Goal: Communication & Community: Answer question/provide support

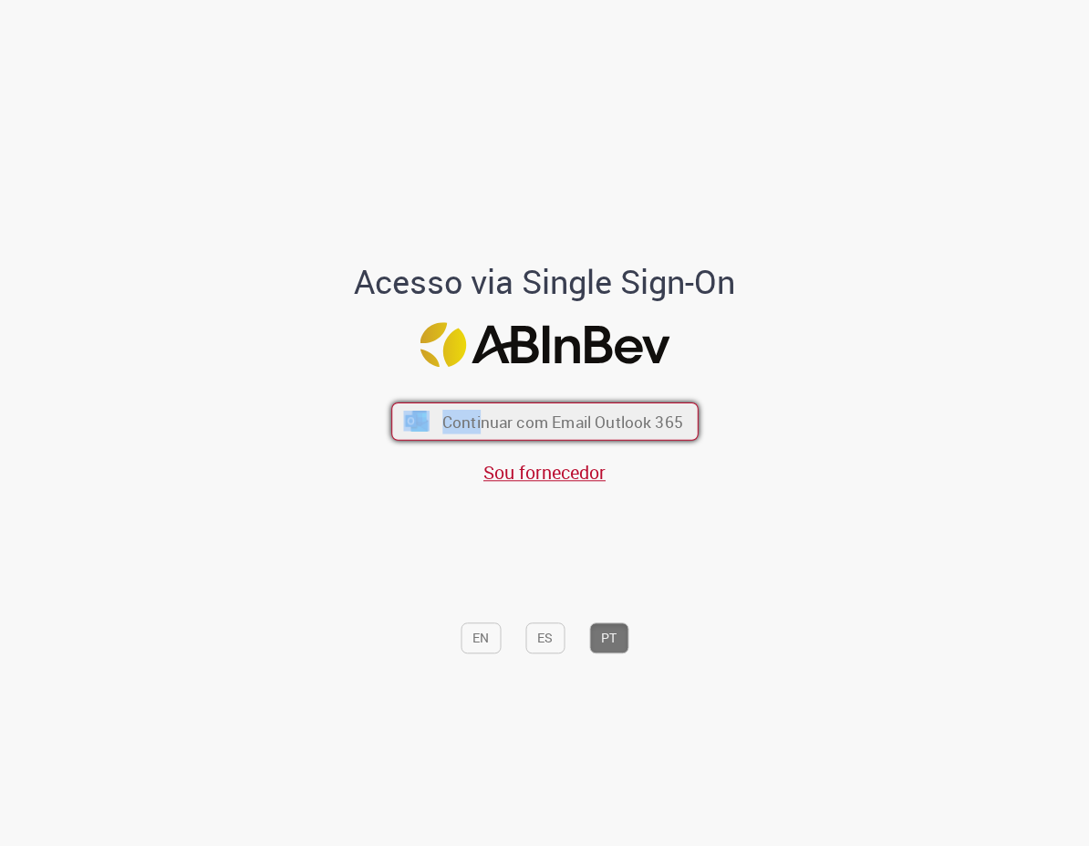
click at [476, 411] on span "Continuar com Email Outlook 365" at bounding box center [562, 421] width 241 height 21
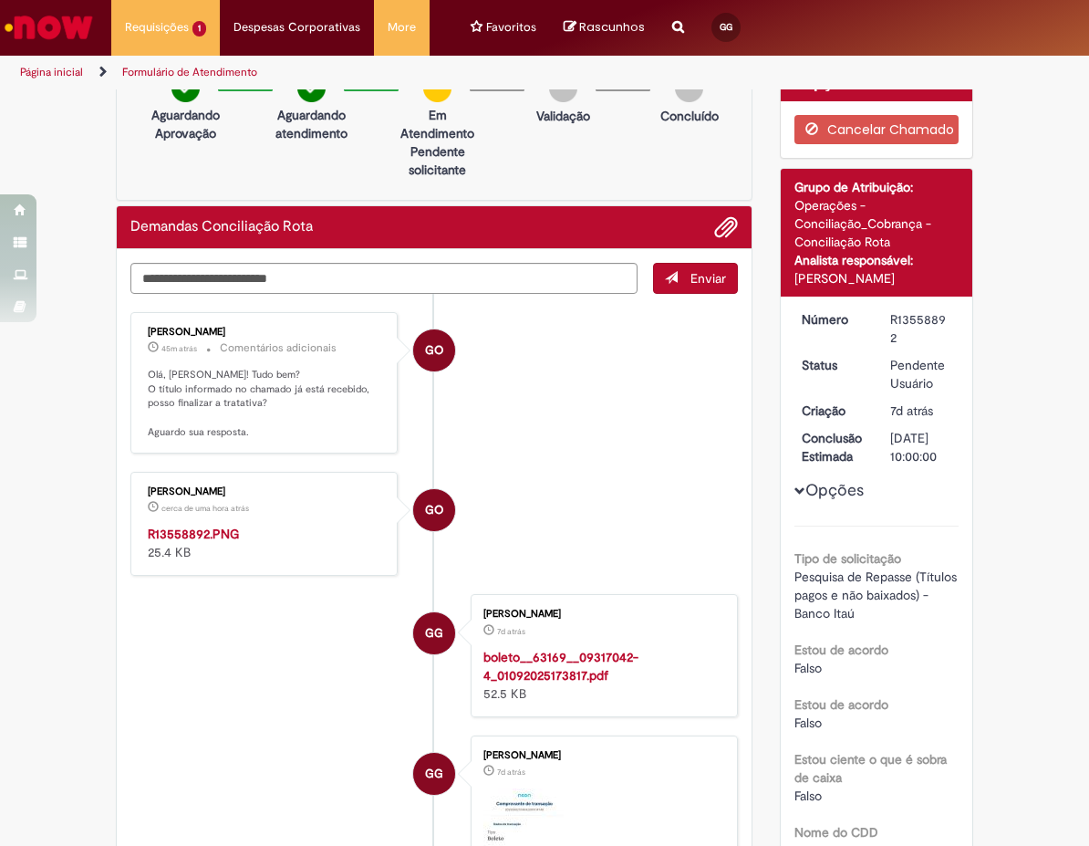
scroll to position [119, 0]
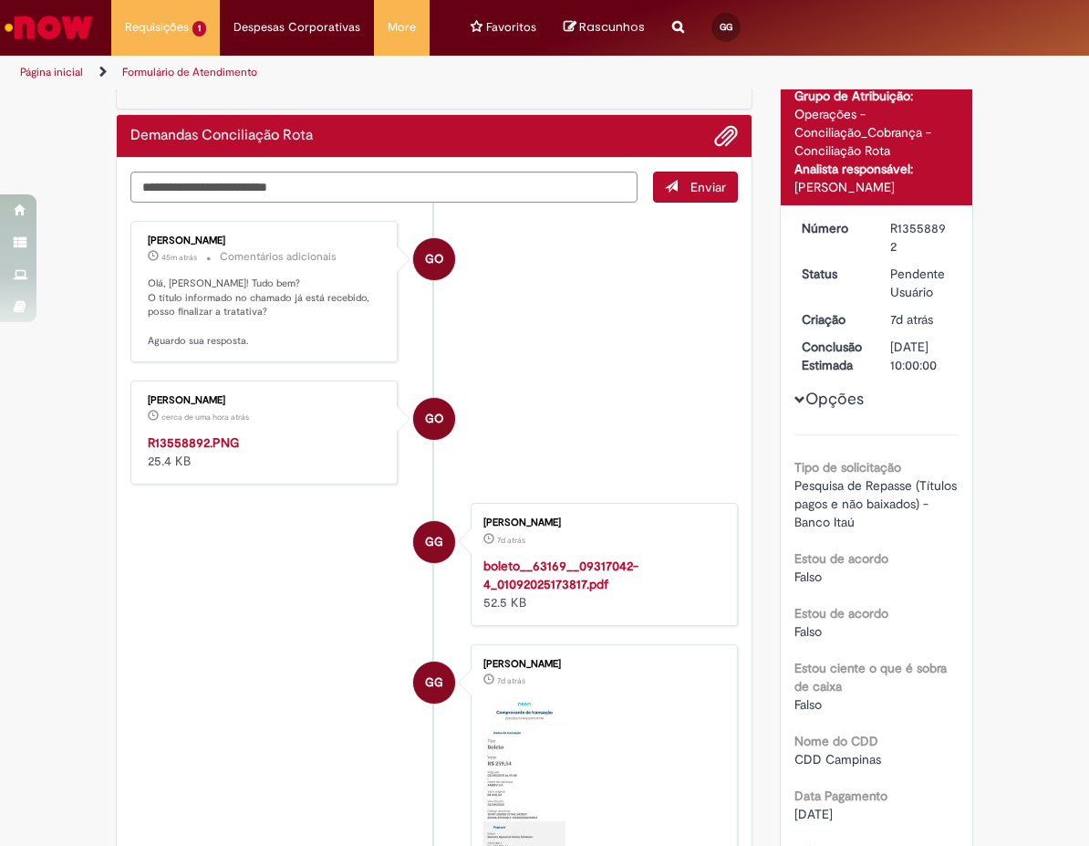
drag, startPoint x: 133, startPoint y: 241, endPoint x: 191, endPoint y: 241, distance: 57.5
click at [191, 241] on div "[PERSON_NAME] 45m atrás 45 minutos atrás Comentários adicionais [PERSON_NAME]! …" at bounding box center [264, 291] width 256 height 131
drag, startPoint x: 149, startPoint y: 300, endPoint x: 211, endPoint y: 317, distance: 64.2
click at [349, 305] on p "Olá, [PERSON_NAME]! Tudo bem? O título informado no chamado já está recebido, p…" at bounding box center [265, 312] width 235 height 72
click at [148, 308] on p "Olá, [PERSON_NAME]! Tudo bem? O título informado no chamado já está recebido, p…" at bounding box center [265, 312] width 235 height 72
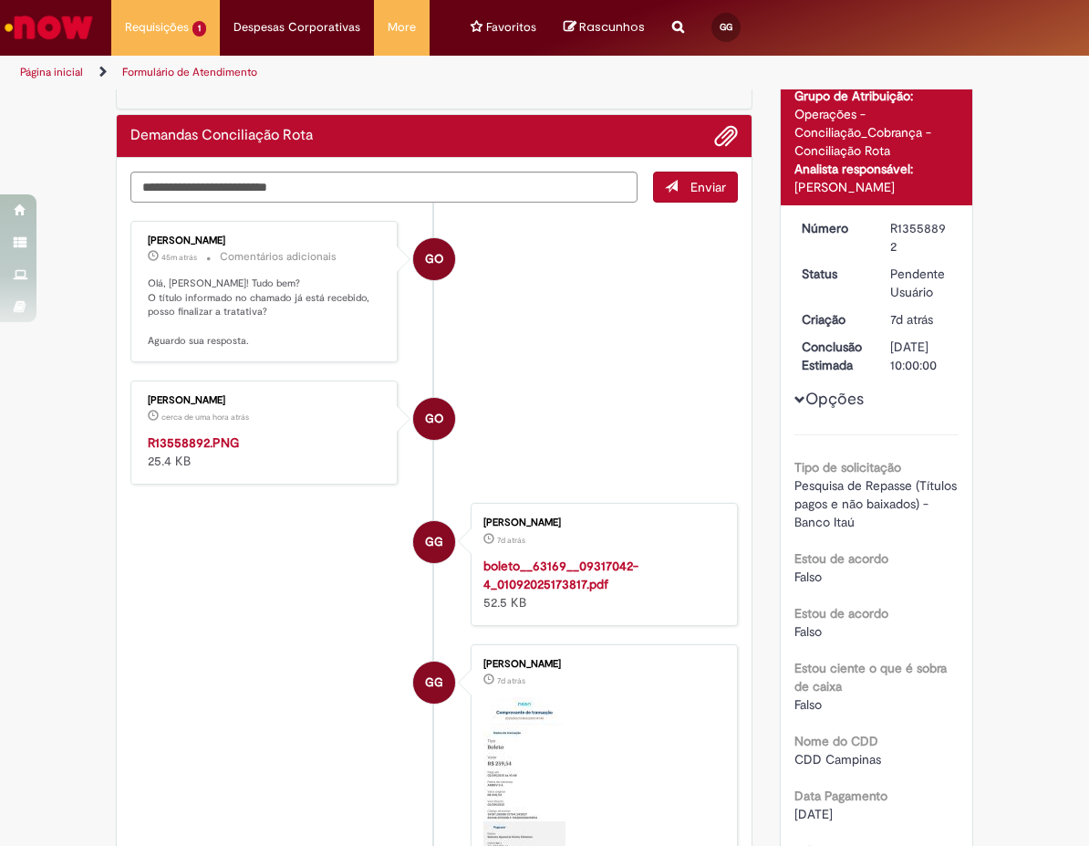
click at [148, 308] on p "Olá, [PERSON_NAME]! Tudo bem? O título informado no chamado já está recebido, p…" at bounding box center [265, 312] width 235 height 72
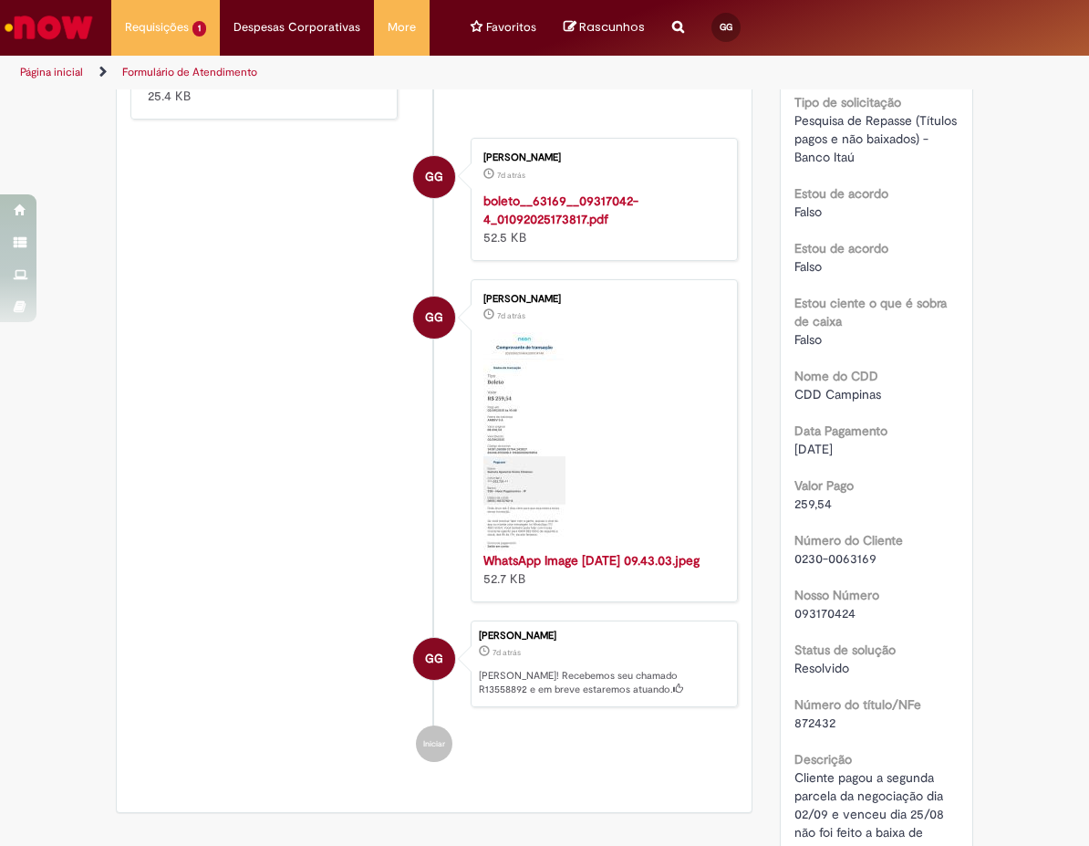
scroll to position [392, 0]
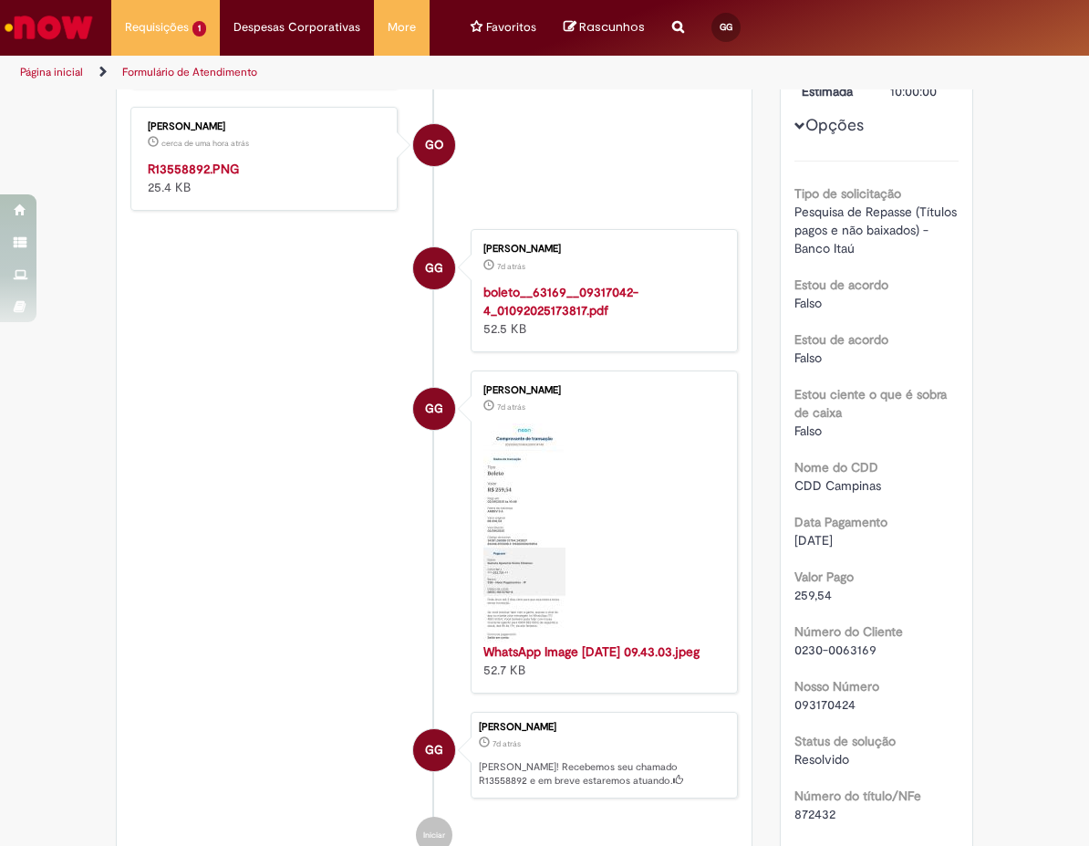
click at [276, 160] on img "Histórico de tíquete" at bounding box center [265, 160] width 235 height 0
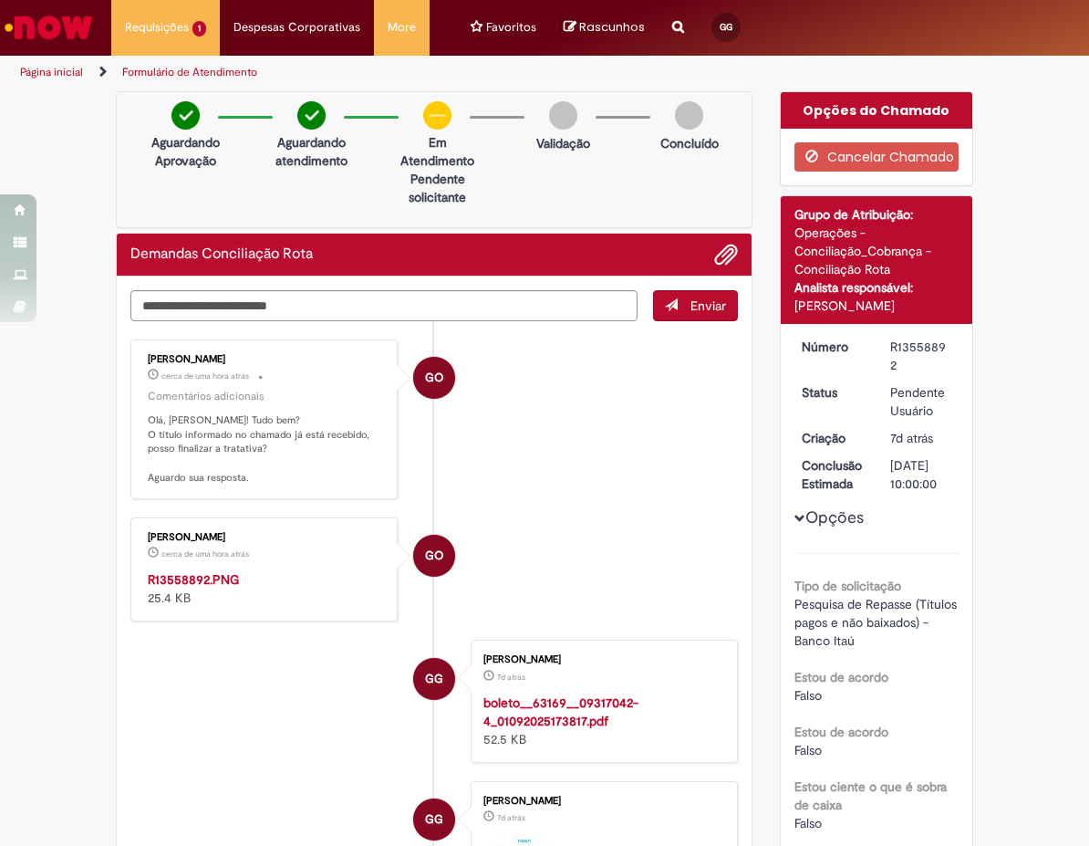
click at [525, 450] on li "GO [PERSON_NAME] cerca de uma hora atrás cerca de uma hora atrás Comentários ad…" at bounding box center [434, 419] width 608 height 161
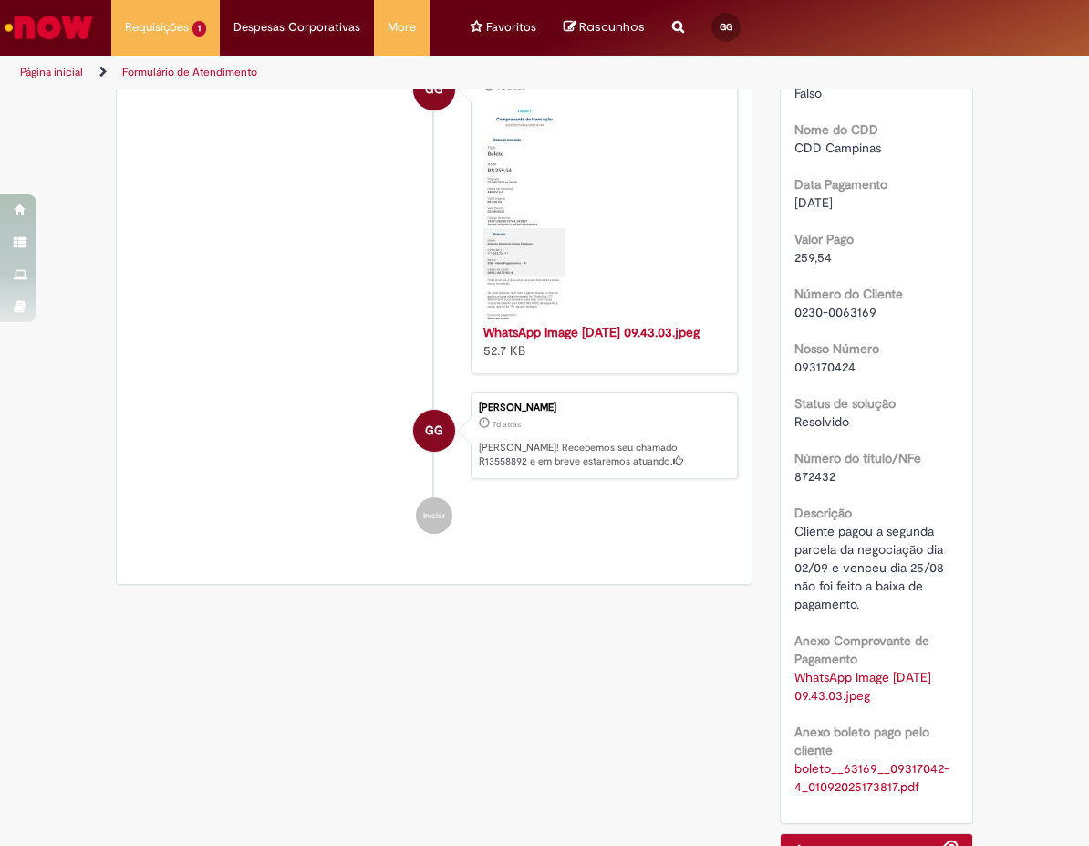
scroll to position [821, 0]
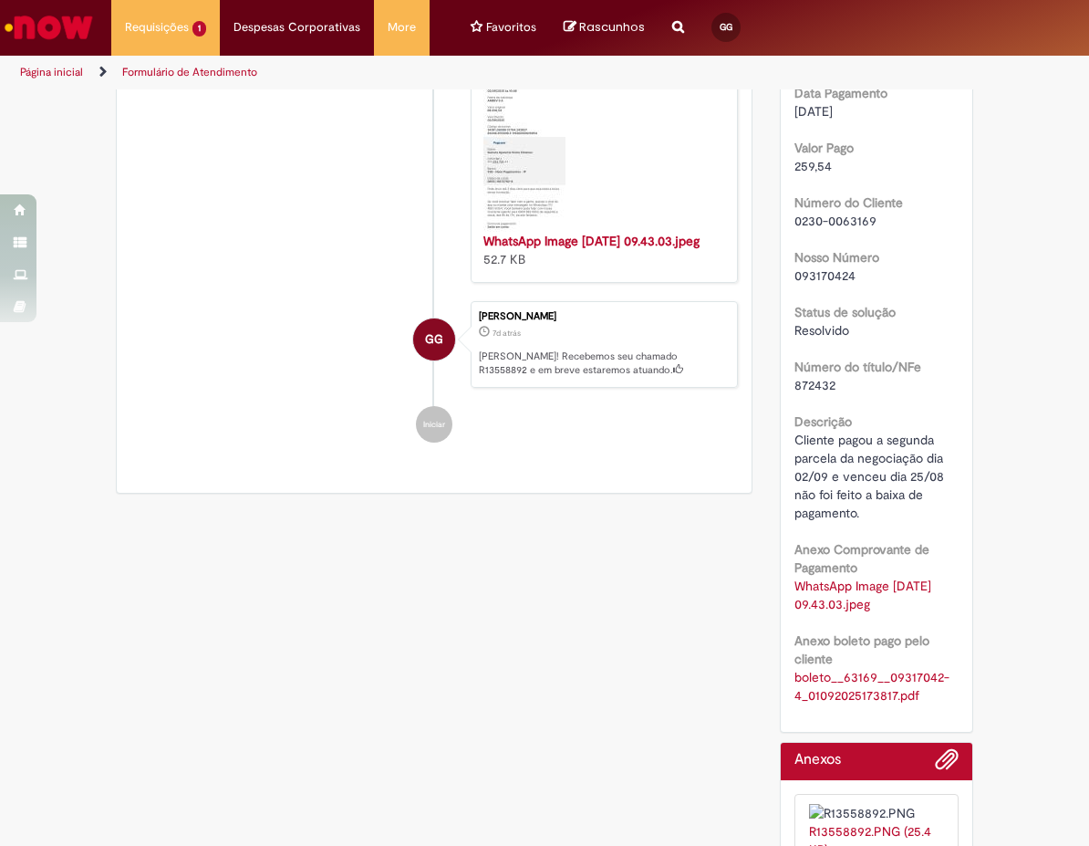
click at [836, 213] on span "0230-0063169" at bounding box center [836, 221] width 82 height 16
copy div "0230-0063169"
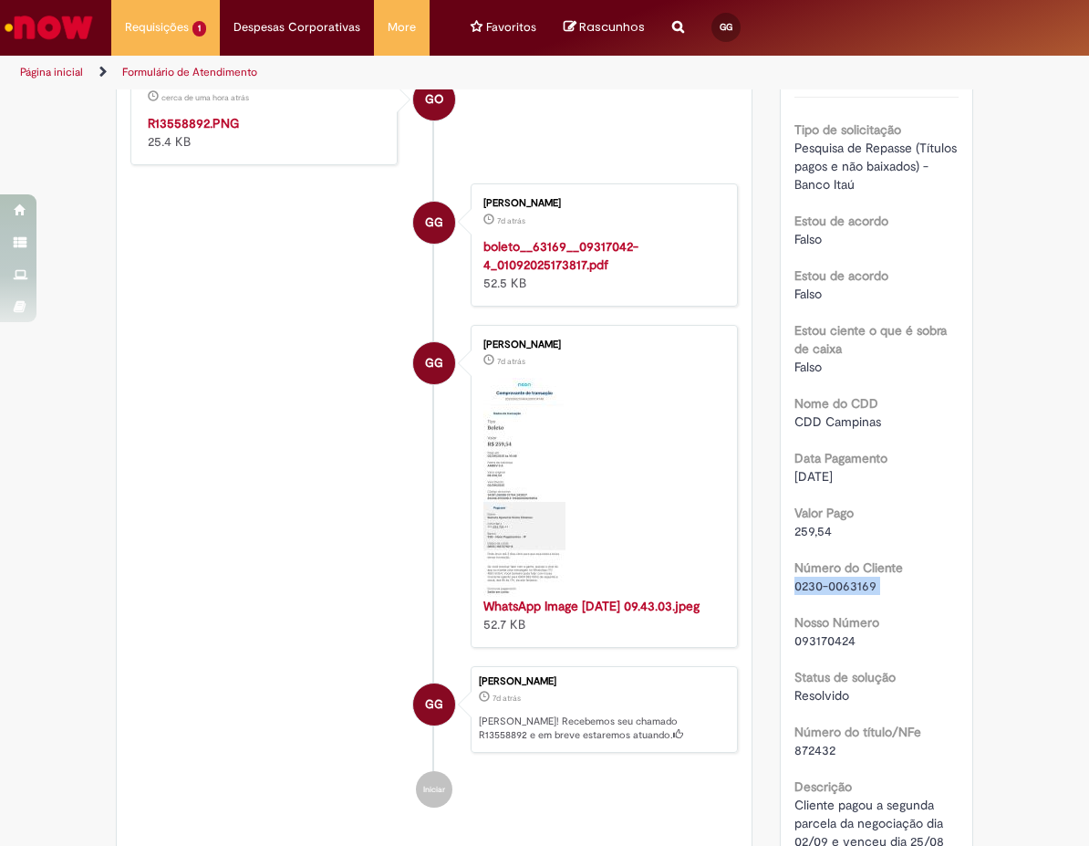
copy div "0230-0063169"
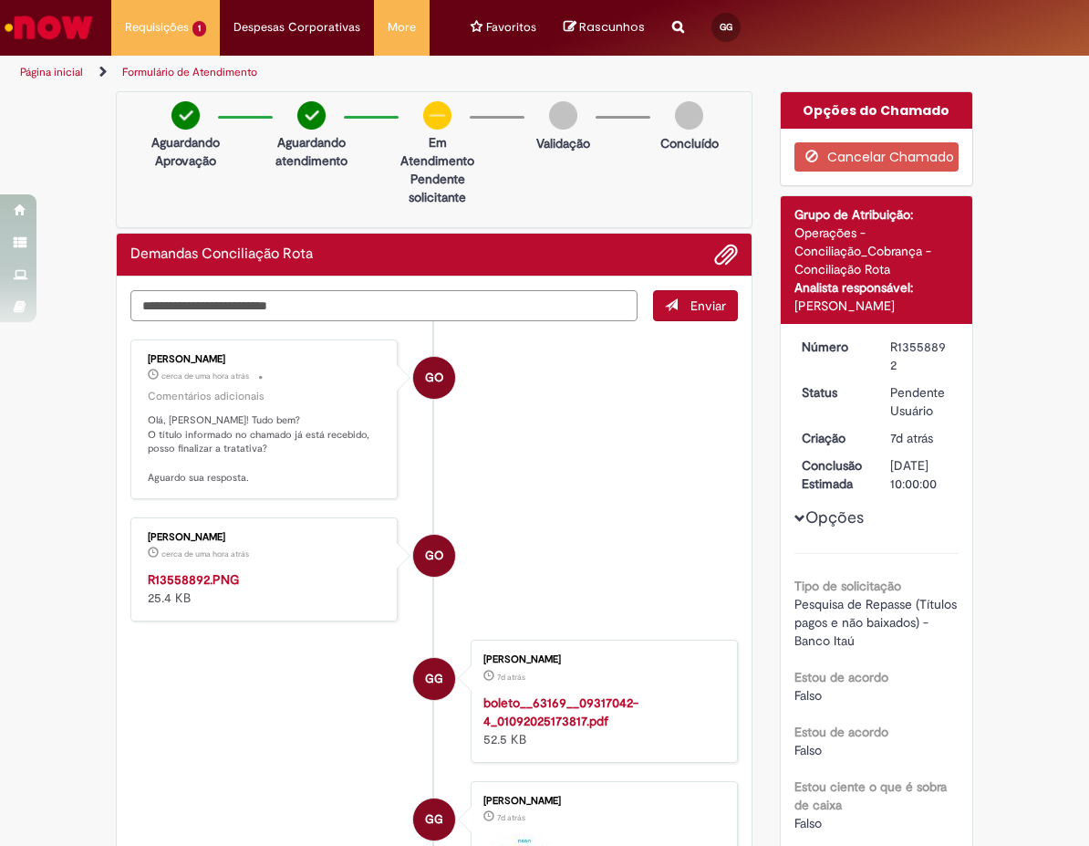
click at [452, 295] on textarea "Digite sua mensagem aqui..." at bounding box center [383, 305] width 507 height 31
type textarea "**********"
click at [701, 312] on span "Enviar" at bounding box center [709, 305] width 36 height 16
